Goal: Book appointment/travel/reservation

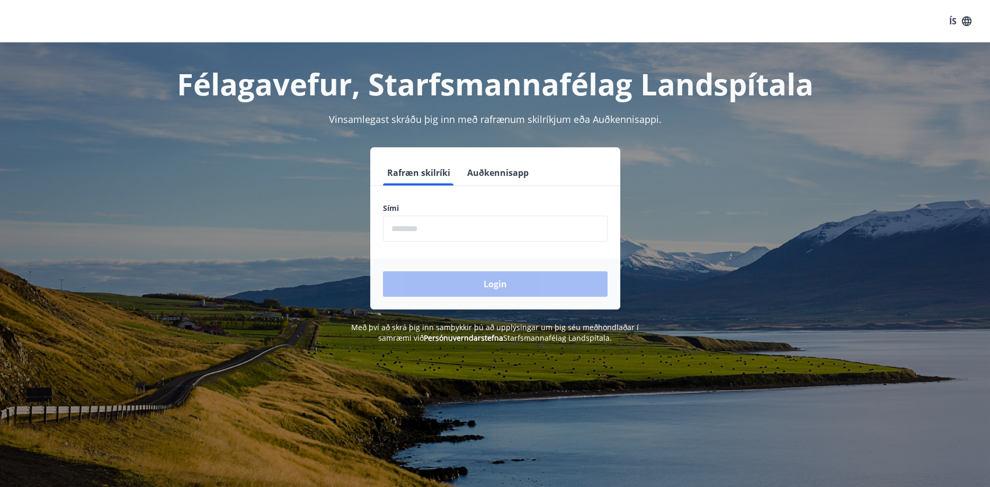
click at [437, 233] on input "phone" at bounding box center [495, 229] width 225 height 26
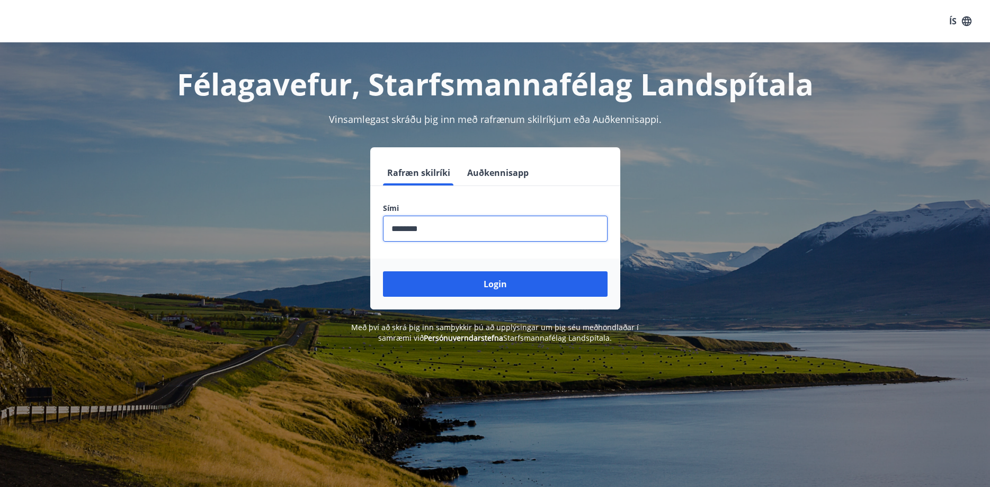
type input "********"
click at [383, 271] on button "Login" at bounding box center [495, 283] width 225 height 25
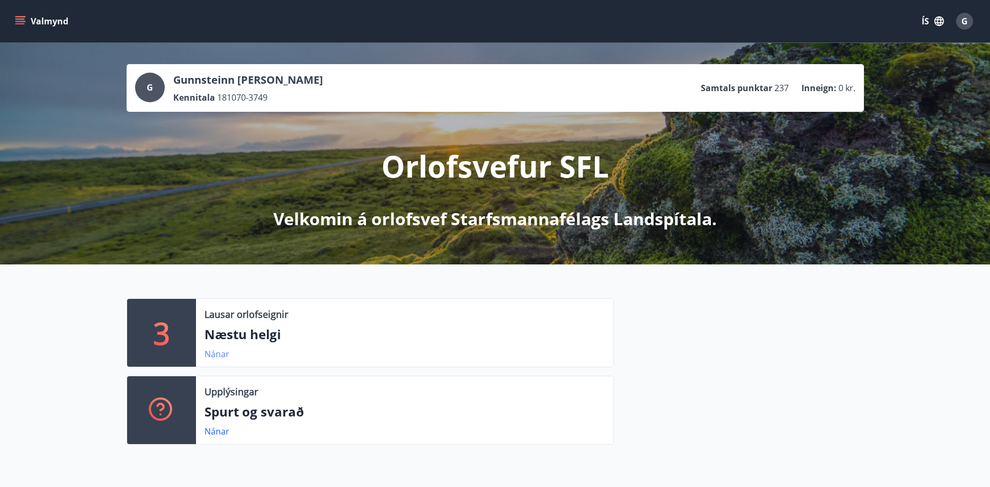
click at [219, 353] on link "Nánar" at bounding box center [217, 354] width 25 height 12
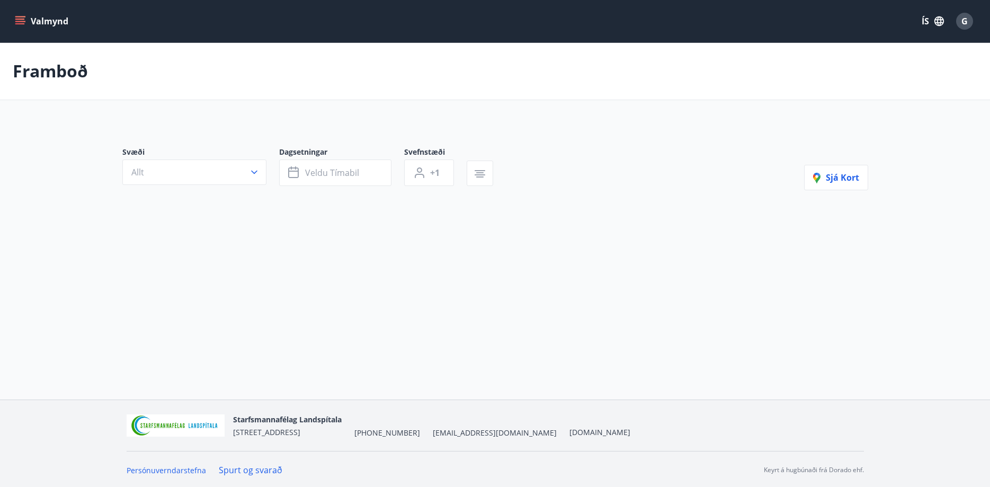
type input "*"
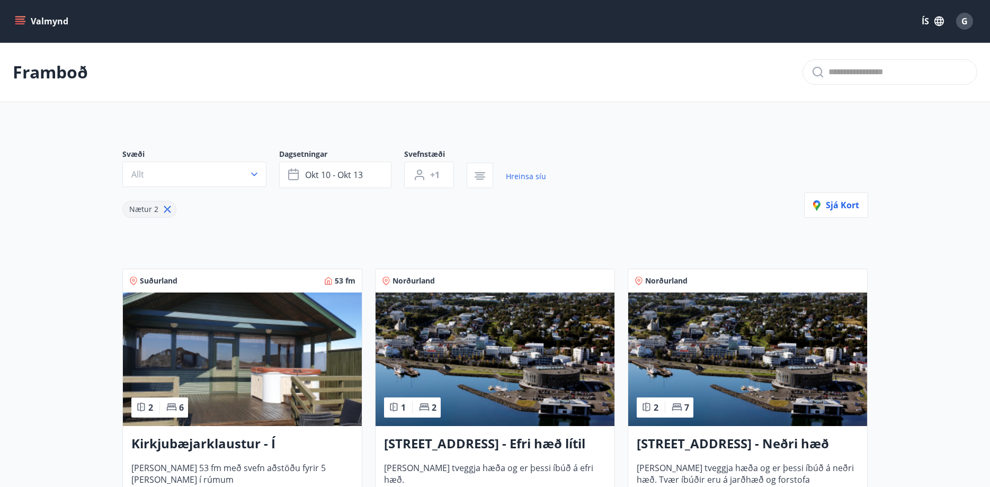
click at [17, 20] on icon "menu" at bounding box center [20, 21] width 11 height 11
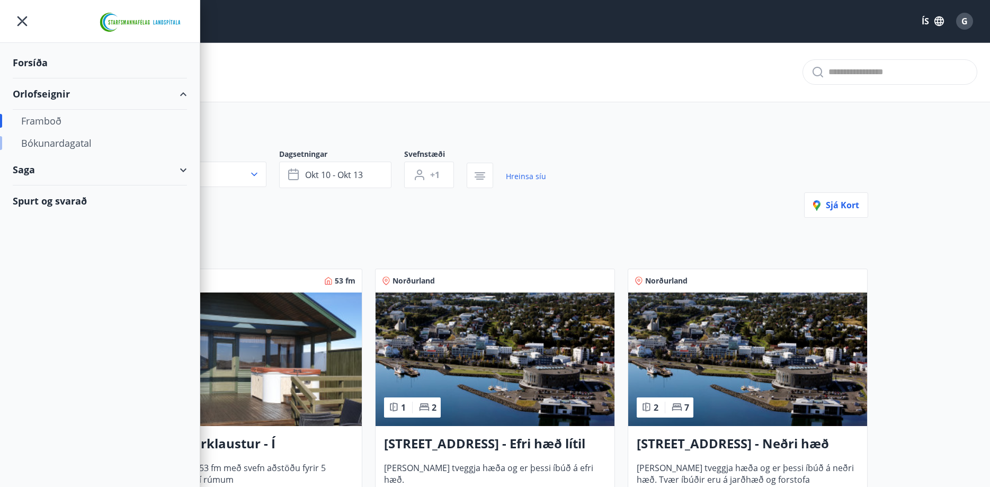
click at [45, 145] on div "Bókunardagatal" at bounding box center [99, 143] width 157 height 22
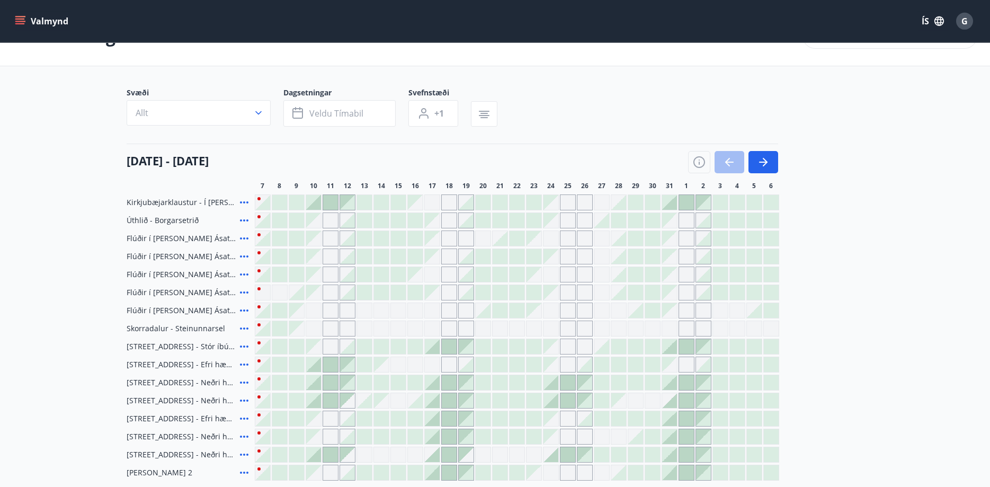
scroll to position [90, 0]
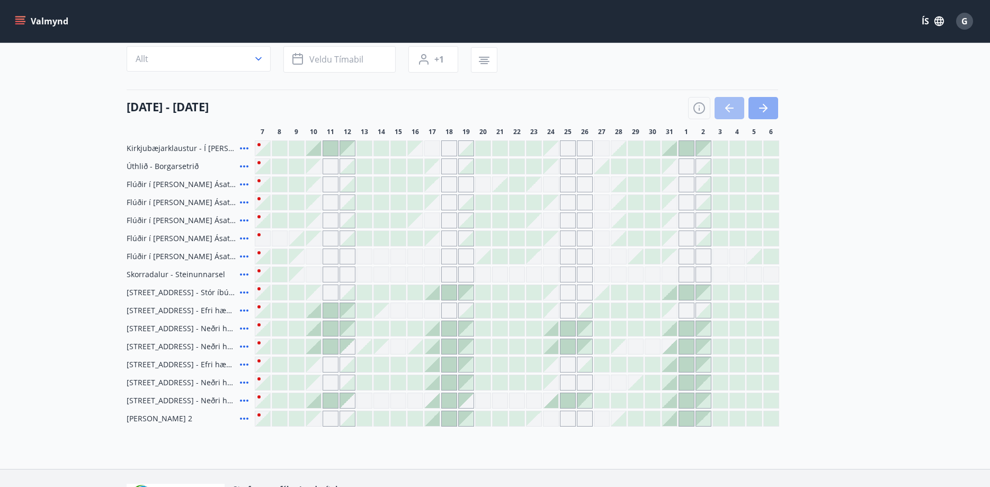
click at [765, 104] on icon "button" at bounding box center [763, 108] width 13 height 13
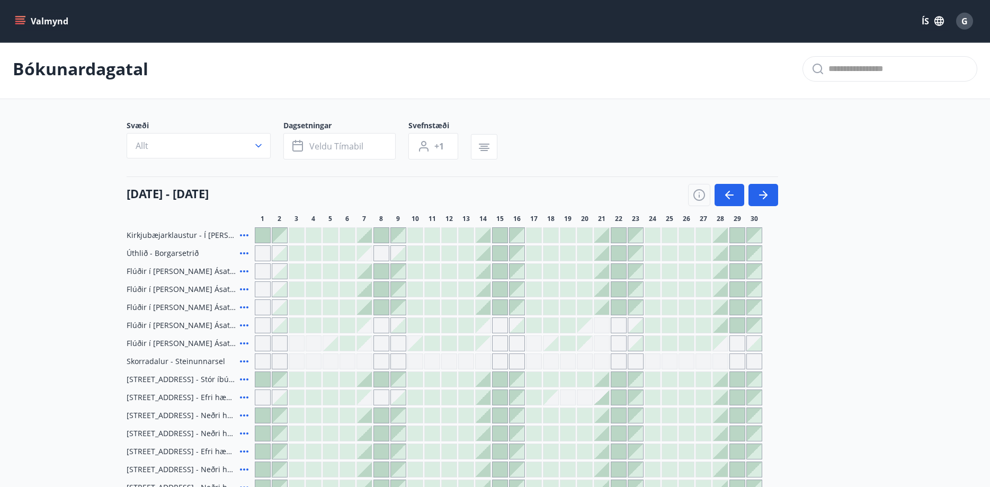
scroll to position [0, 0]
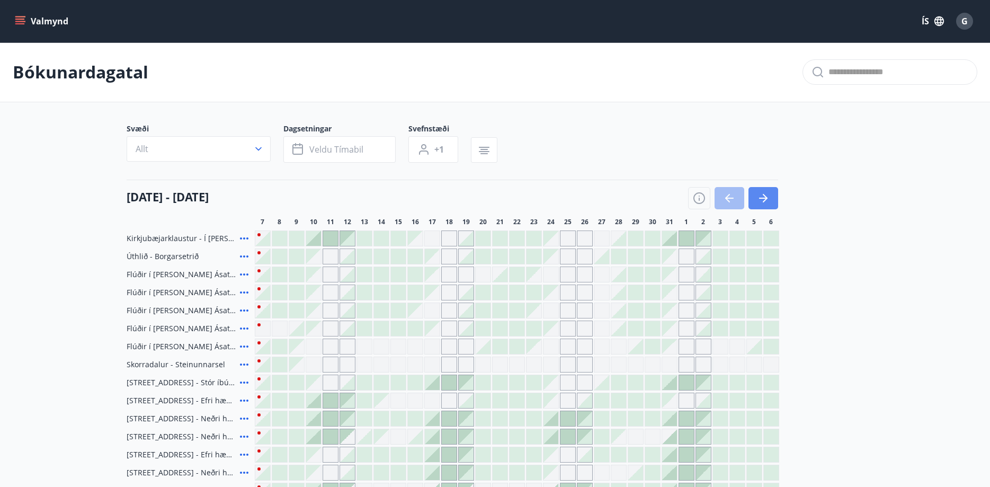
click at [771, 203] on button "button" at bounding box center [764, 198] width 30 height 22
